Goal: Task Accomplishment & Management: Manage account settings

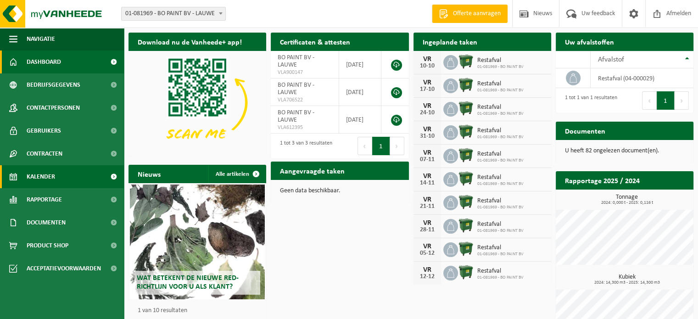
click at [63, 179] on link "Kalender" at bounding box center [62, 176] width 124 height 23
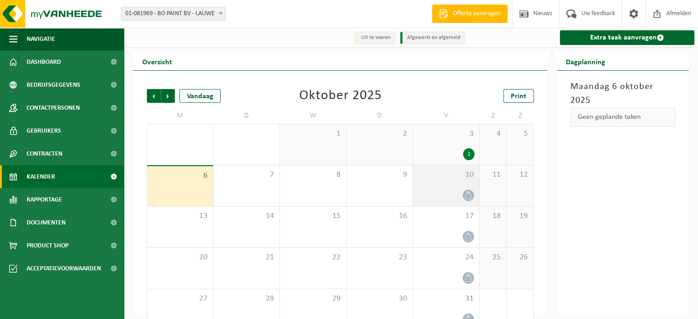
click at [465, 189] on div "10" at bounding box center [446, 185] width 66 height 41
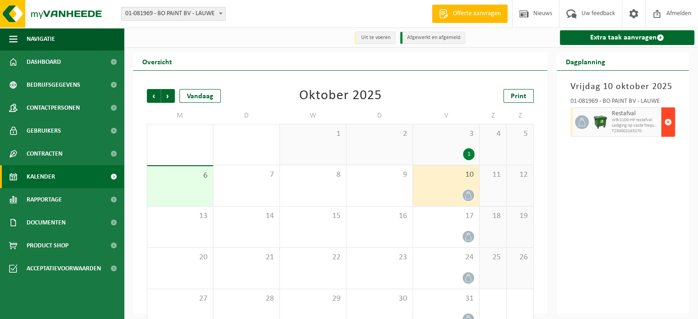
click at [669, 121] on span "button" at bounding box center [667, 122] width 7 height 18
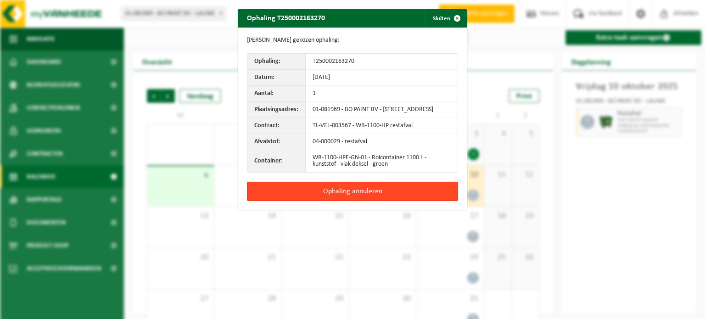
click at [379, 192] on button "Ophaling annuleren" at bounding box center [352, 191] width 211 height 19
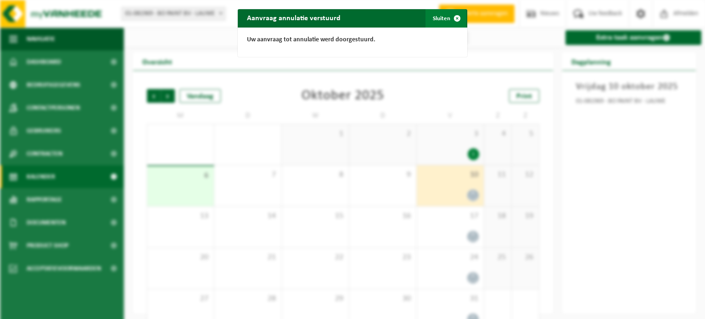
click at [438, 18] on button "Sluiten" at bounding box center [445, 18] width 41 height 18
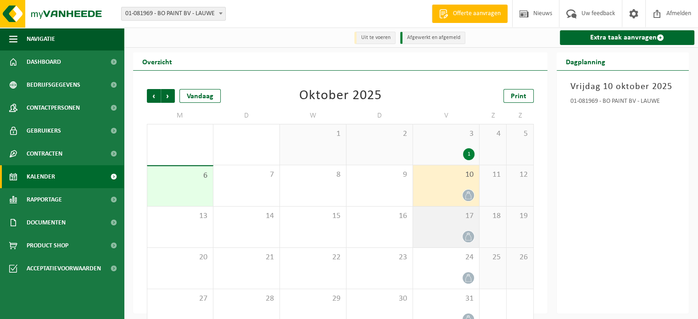
click at [447, 239] on div at bounding box center [445, 236] width 57 height 12
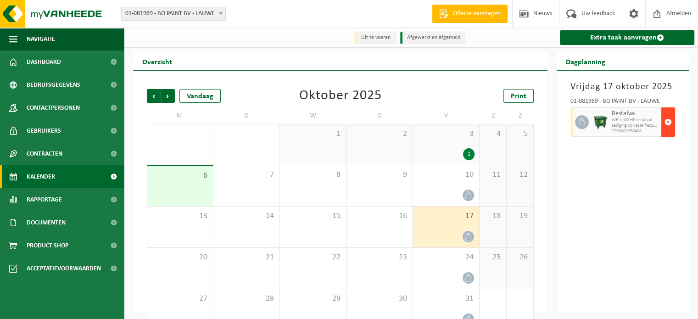
click at [669, 127] on span "button" at bounding box center [667, 122] width 7 height 18
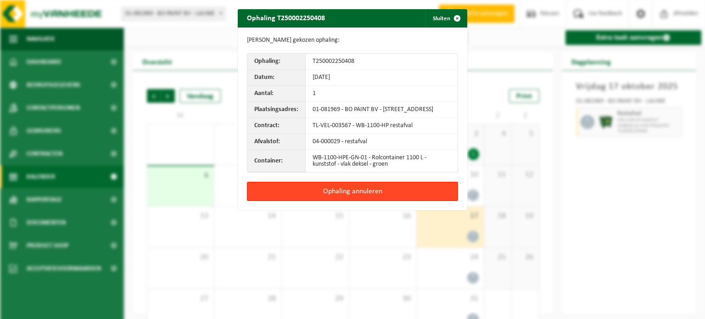
click at [377, 195] on button "Ophaling annuleren" at bounding box center [352, 191] width 211 height 19
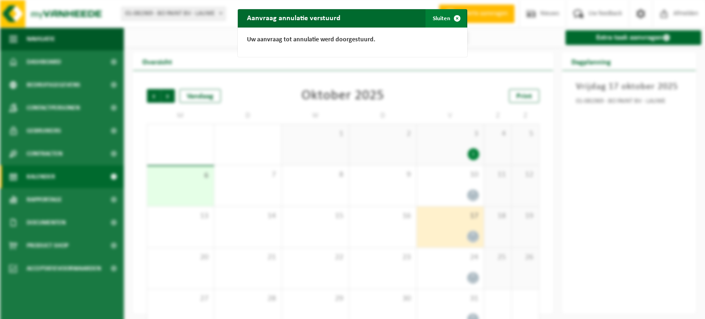
drag, startPoint x: 454, startPoint y: 17, endPoint x: 456, endPoint y: 12, distance: 5.5
click at [454, 17] on span "button" at bounding box center [457, 18] width 18 height 18
